Goal: Check status: Check status

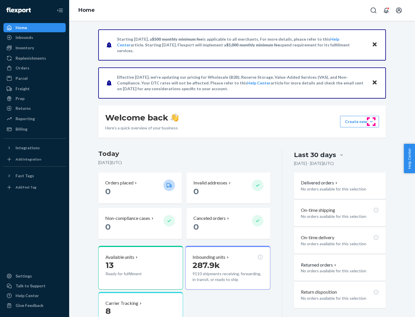
click at [372, 122] on button "Create new Create new inbound Create new order Create new product" at bounding box center [359, 122] width 39 height 12
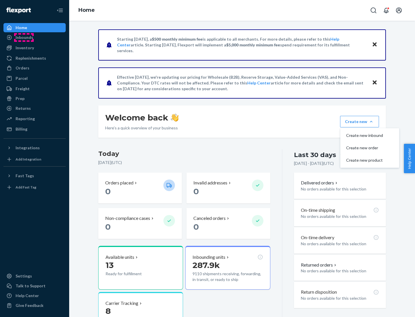
click at [24, 38] on div "Inbounds" at bounding box center [25, 38] width 18 height 6
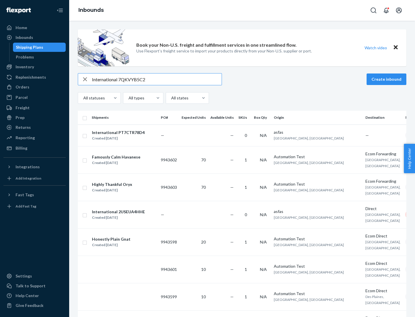
type input "International 7QKVYB5C29"
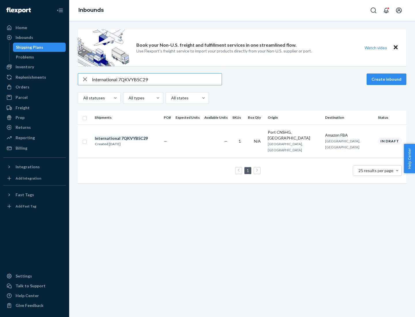
click at [131, 141] on div "Created [DATE]" at bounding box center [121, 144] width 53 height 6
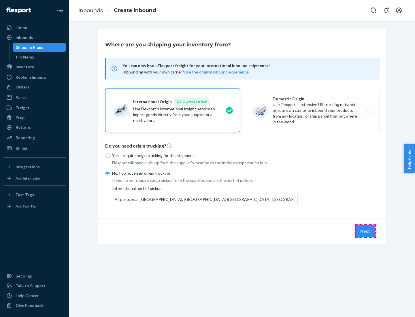
click at [366, 231] on button "Next" at bounding box center [366, 232] width 20 height 12
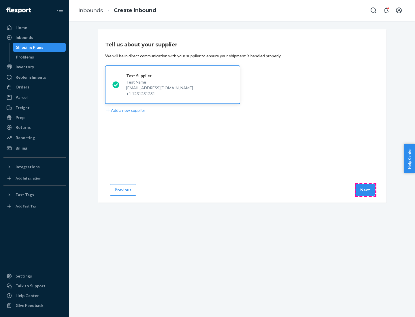
click at [366, 190] on button "Next" at bounding box center [366, 190] width 20 height 12
